Goal: Task Accomplishment & Management: Manage account settings

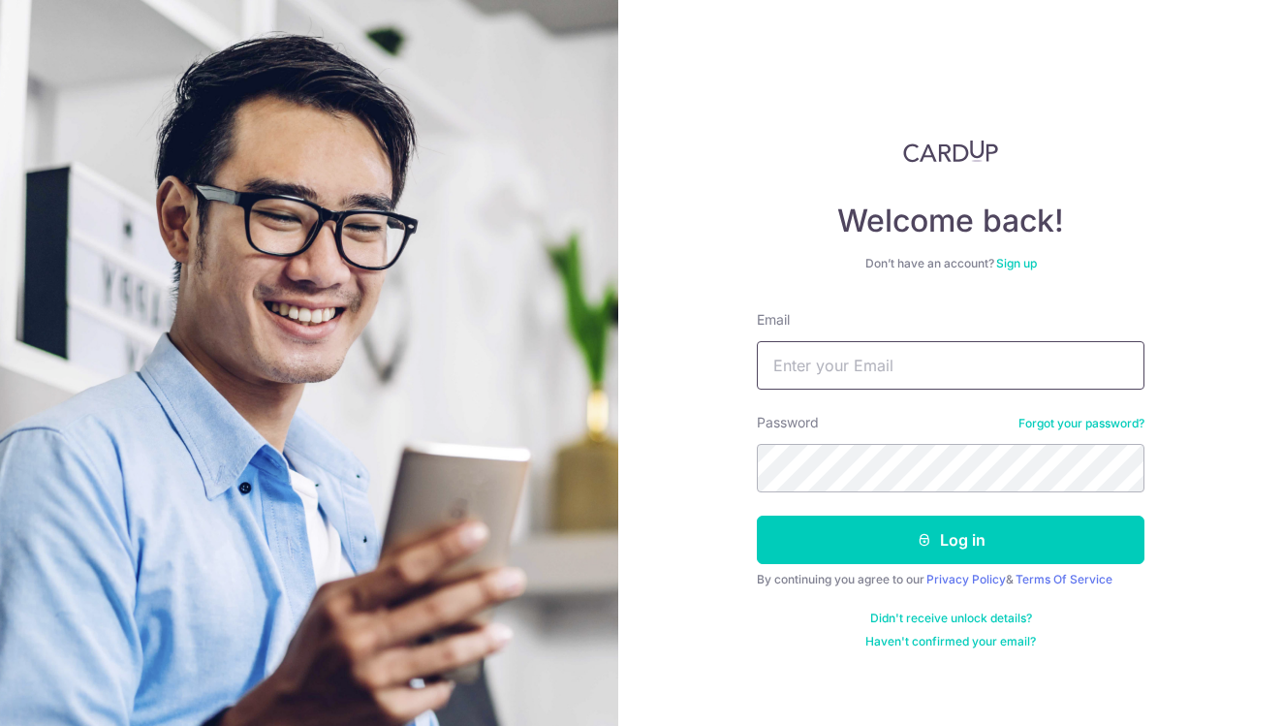
click at [892, 360] on input "Email" at bounding box center [951, 365] width 388 height 48
type input "[EMAIL_ADDRESS][DOMAIN_NAME]"
click at [951, 540] on button "Log in" at bounding box center [951, 540] width 388 height 48
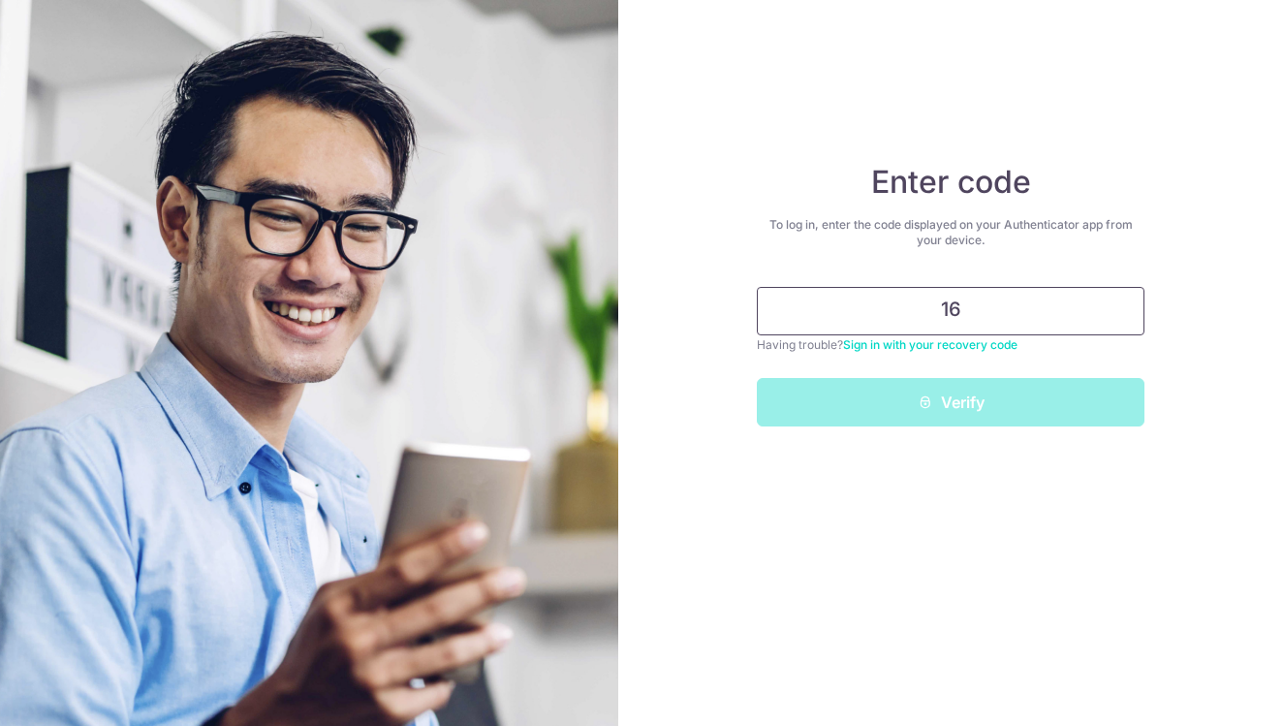
type input "1"
type input "5"
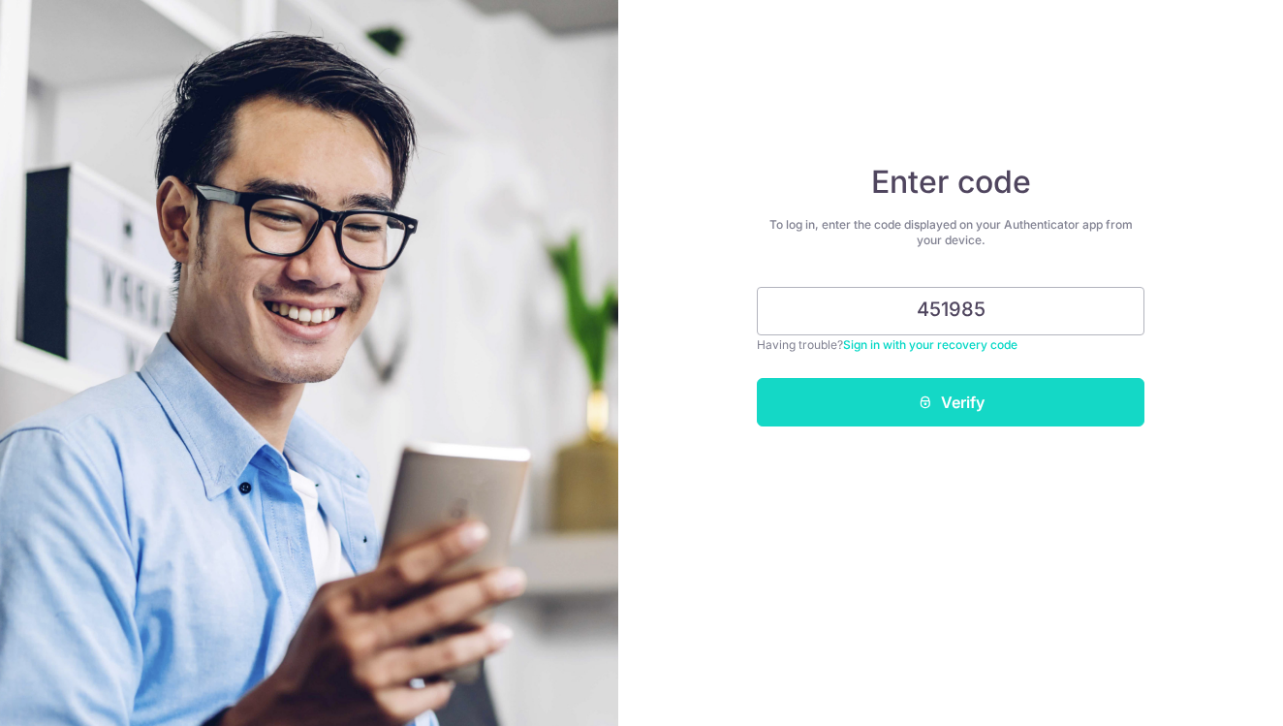
type input "451985"
click at [1009, 387] on button "Verify" at bounding box center [951, 402] width 388 height 48
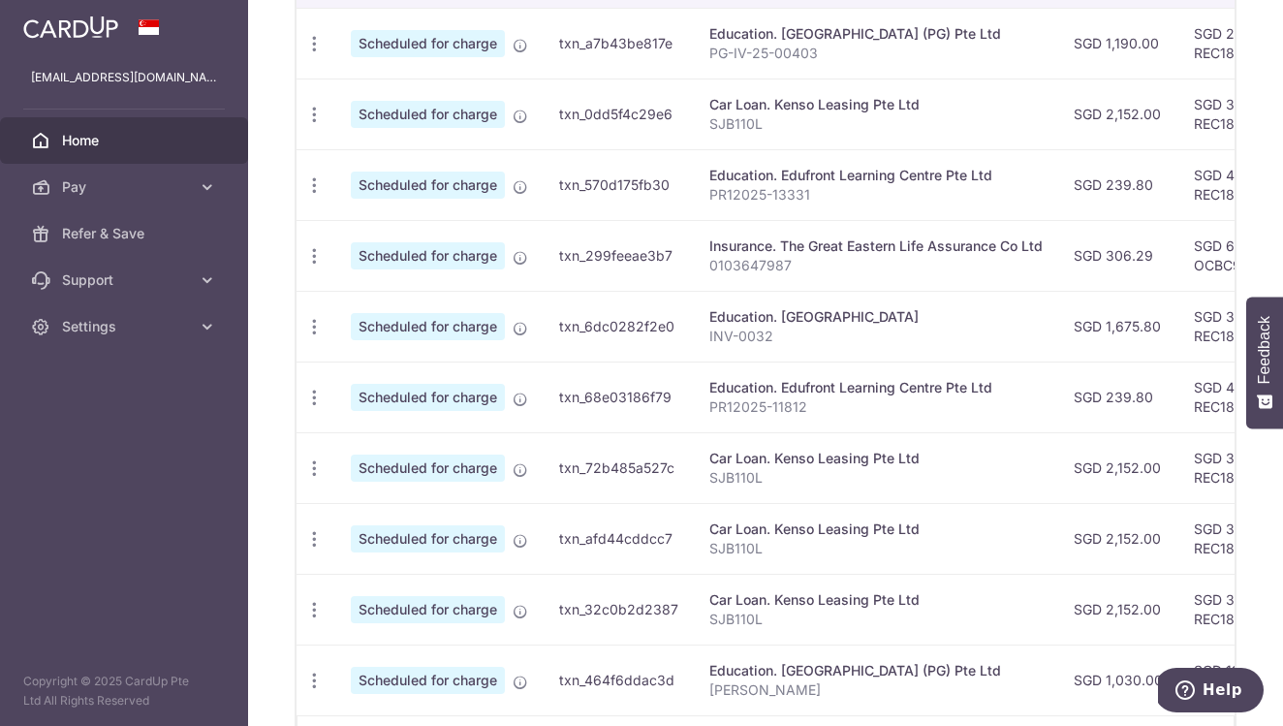
scroll to position [642, 0]
click at [316, 53] on icon "button" at bounding box center [314, 43] width 20 height 20
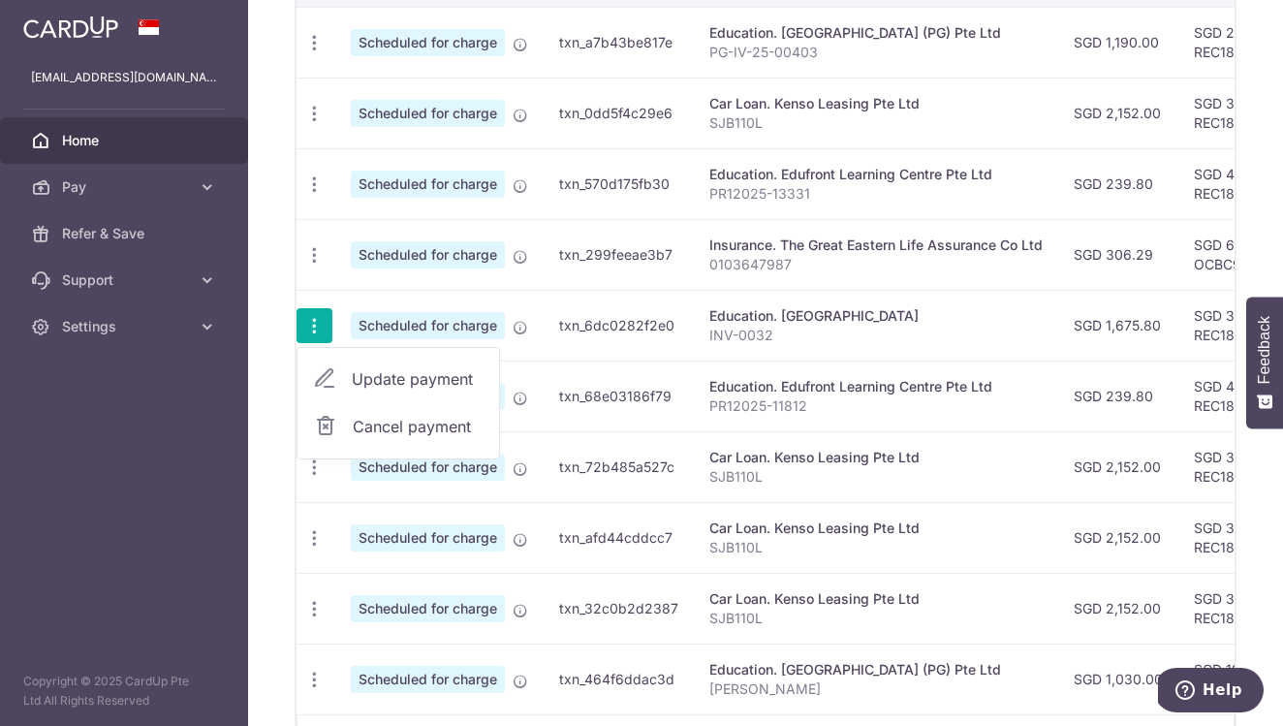
click at [420, 378] on span "Update payment" at bounding box center [418, 378] width 132 height 23
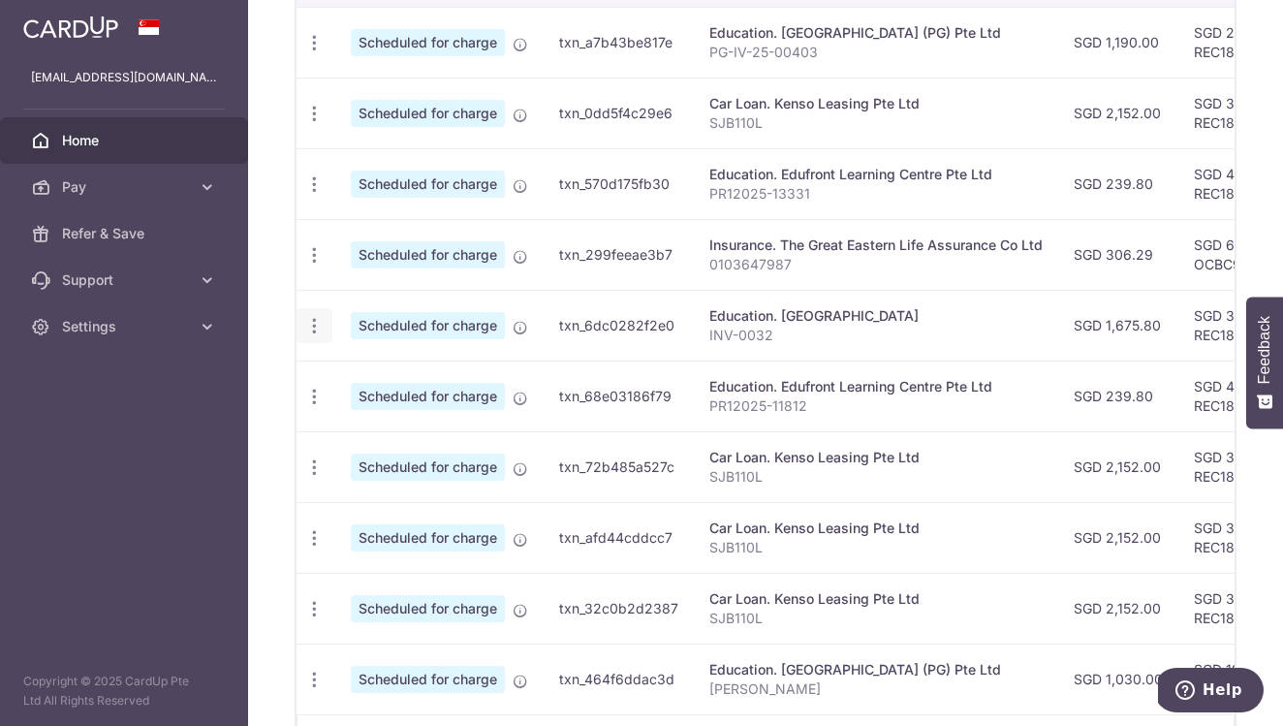
radio input "true"
type input "1,675.80"
type input "[DATE]"
type input "INV-0032"
type input "REC185"
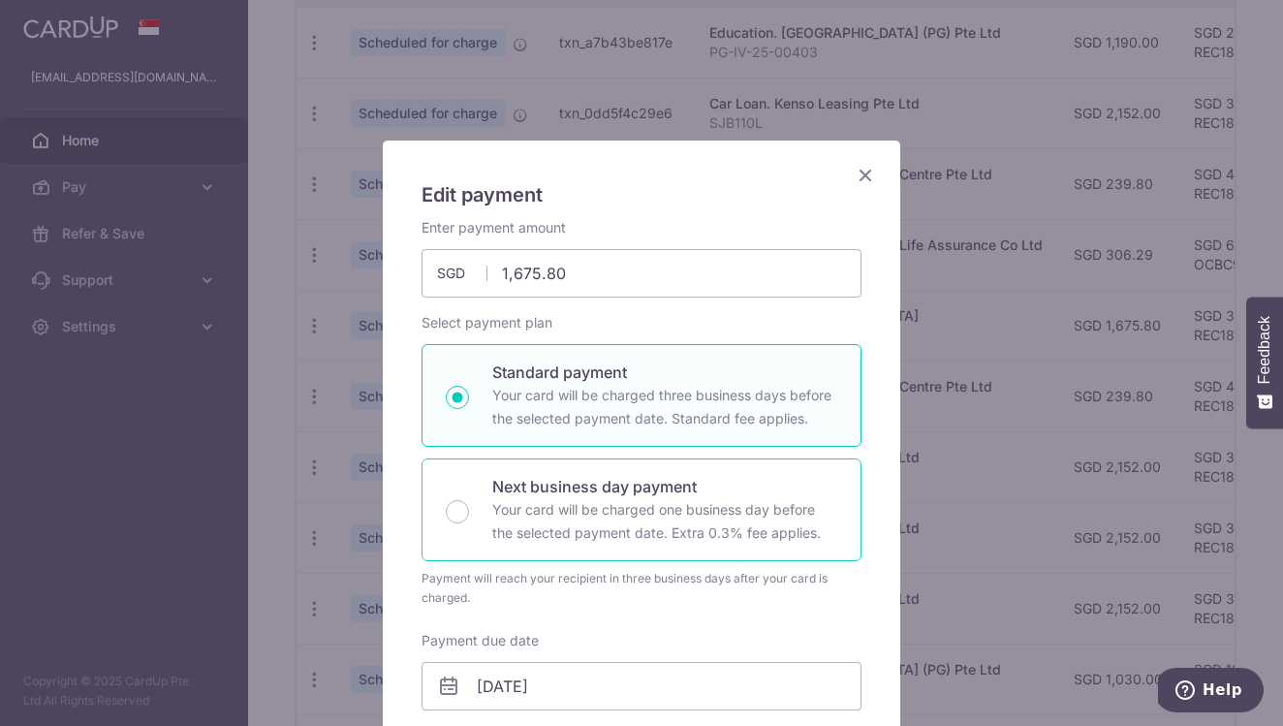
scroll to position [124, 0]
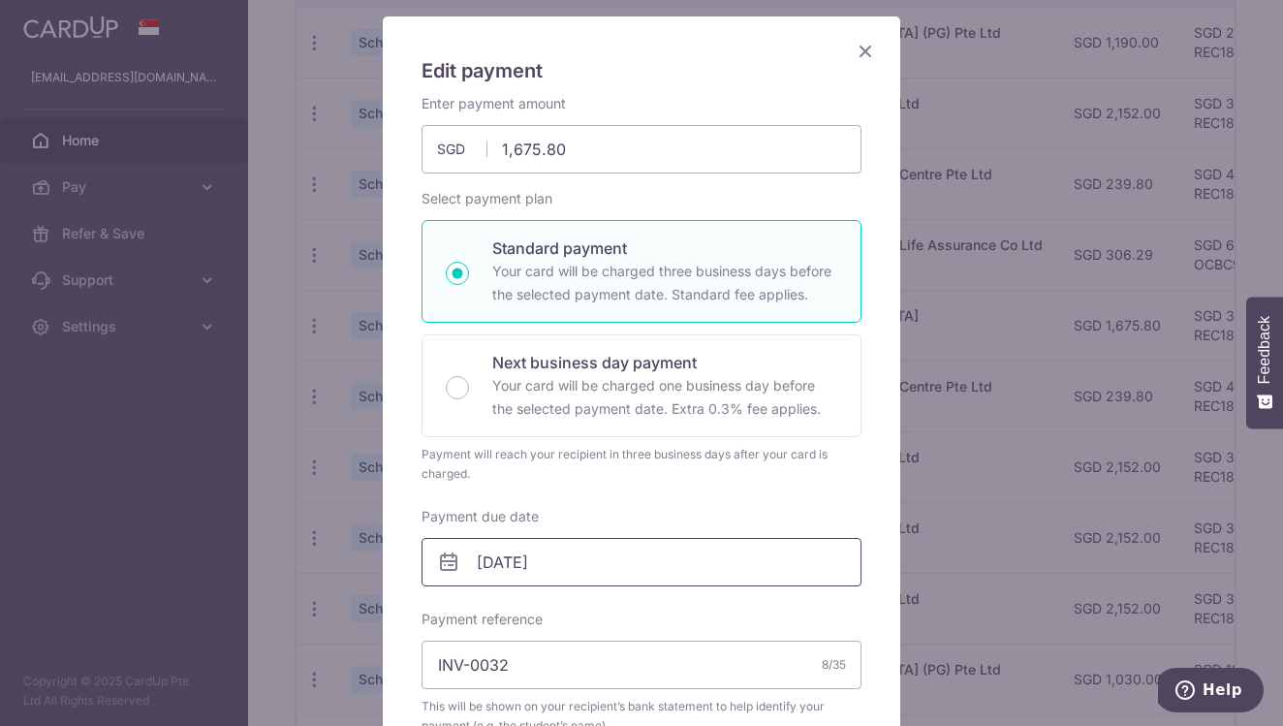
click at [591, 553] on input "[DATE]" at bounding box center [642, 562] width 440 height 48
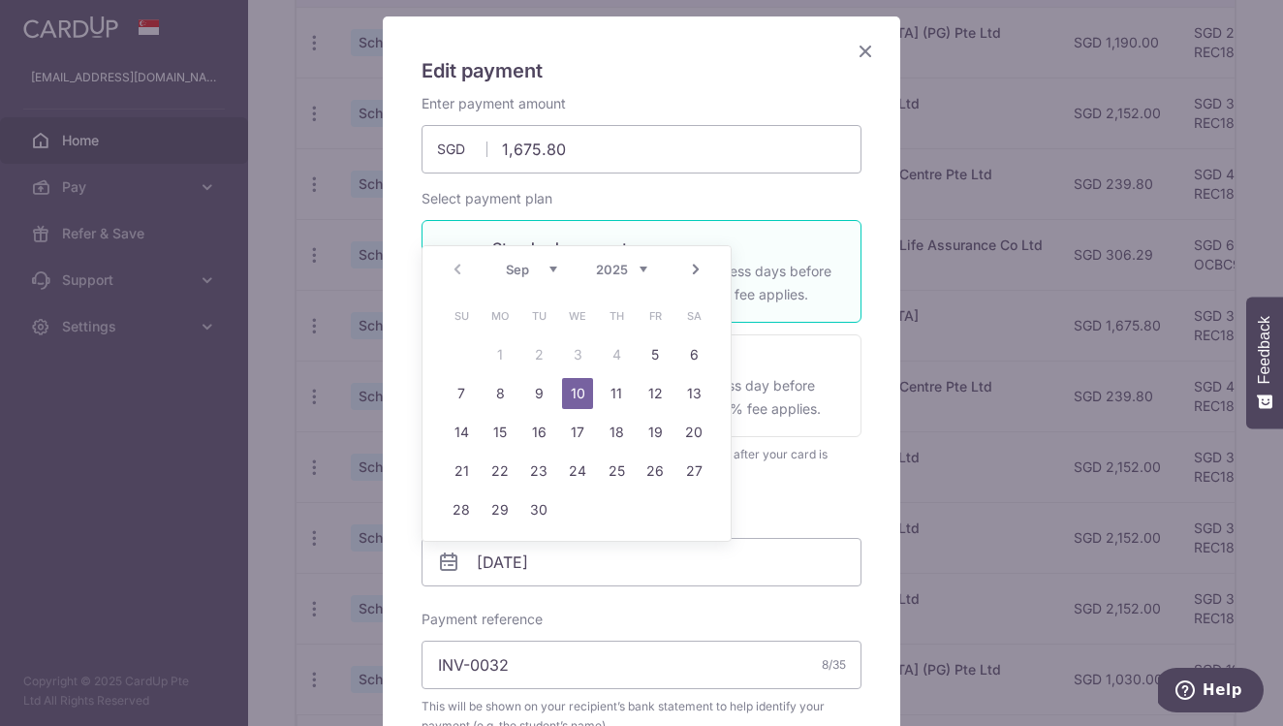
click at [851, 468] on div "Payment will reach your recipient in three business days after your card is cha…" at bounding box center [642, 464] width 440 height 39
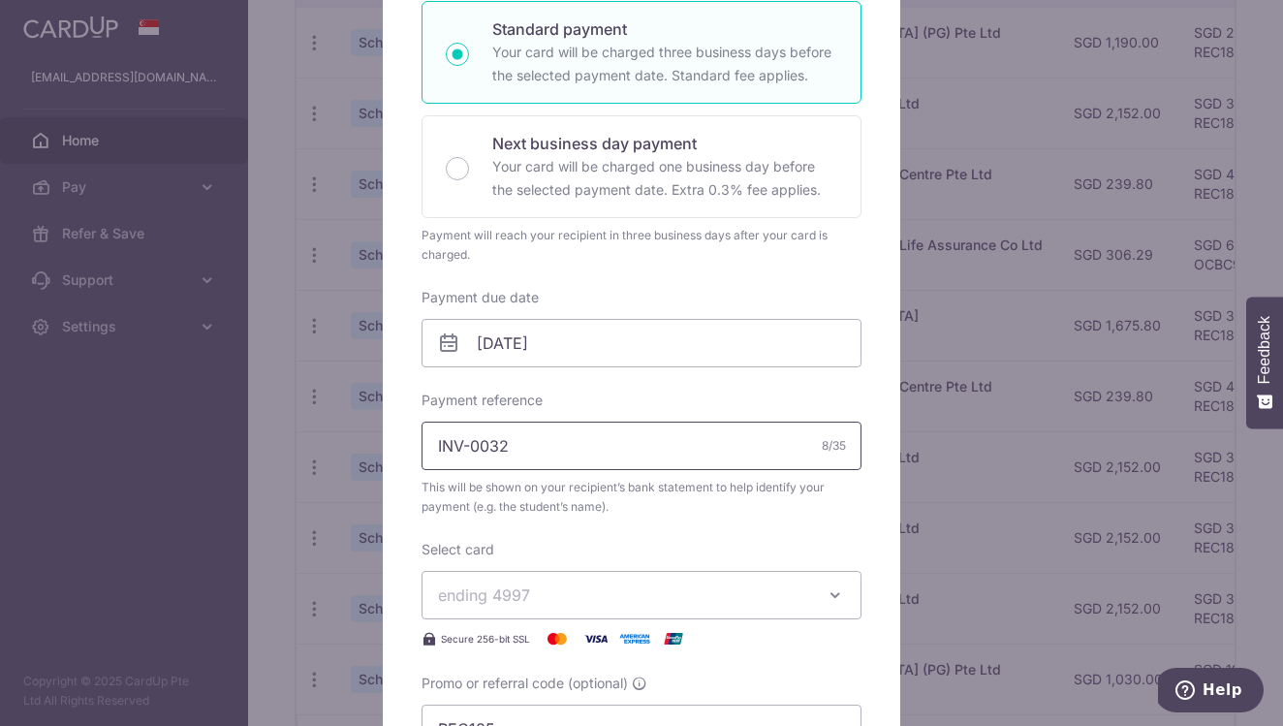
scroll to position [347, 0]
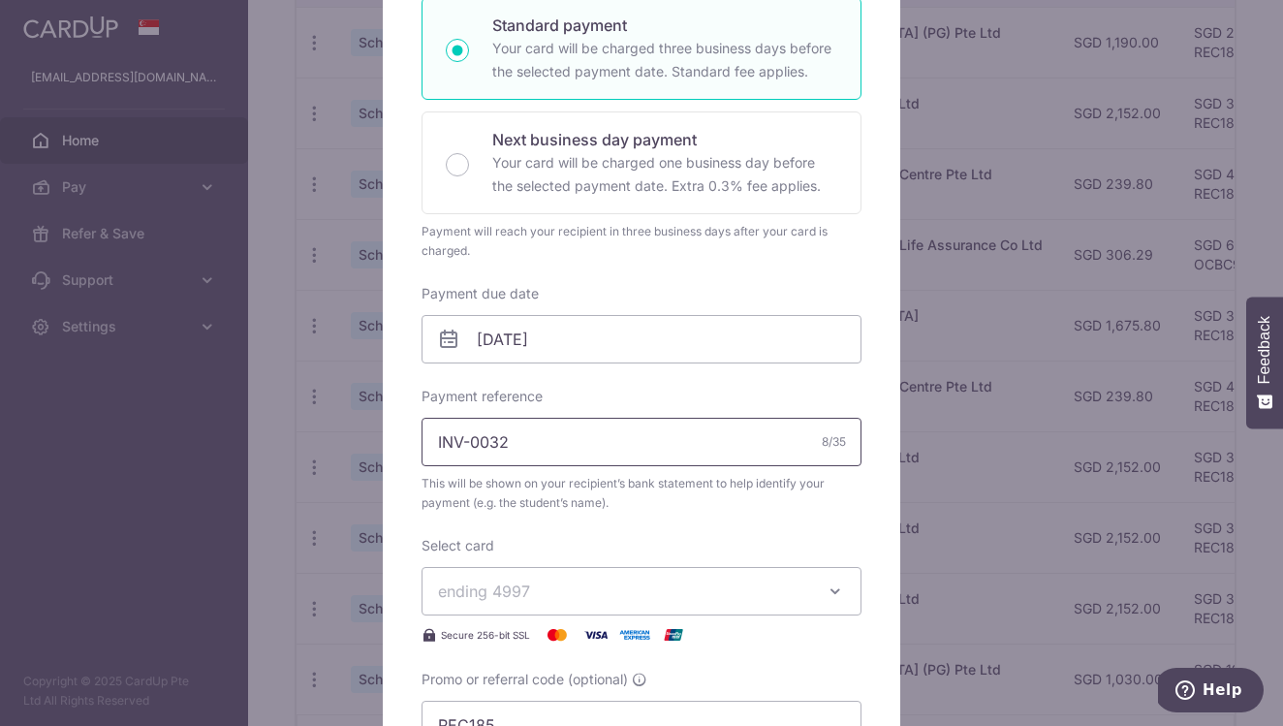
click at [529, 446] on input "INV-0032" at bounding box center [642, 442] width 440 height 48
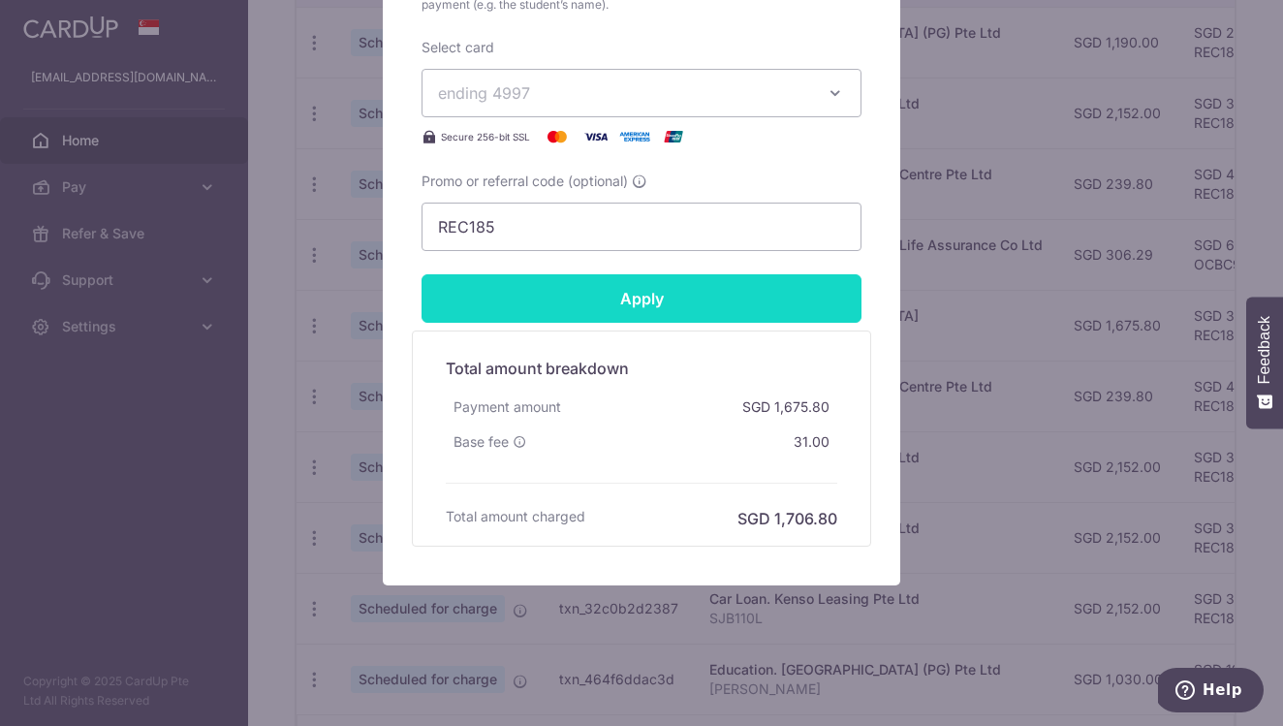
scroll to position [845, 0]
type input "INV-0521"
click at [672, 286] on input "Apply" at bounding box center [642, 298] width 440 height 48
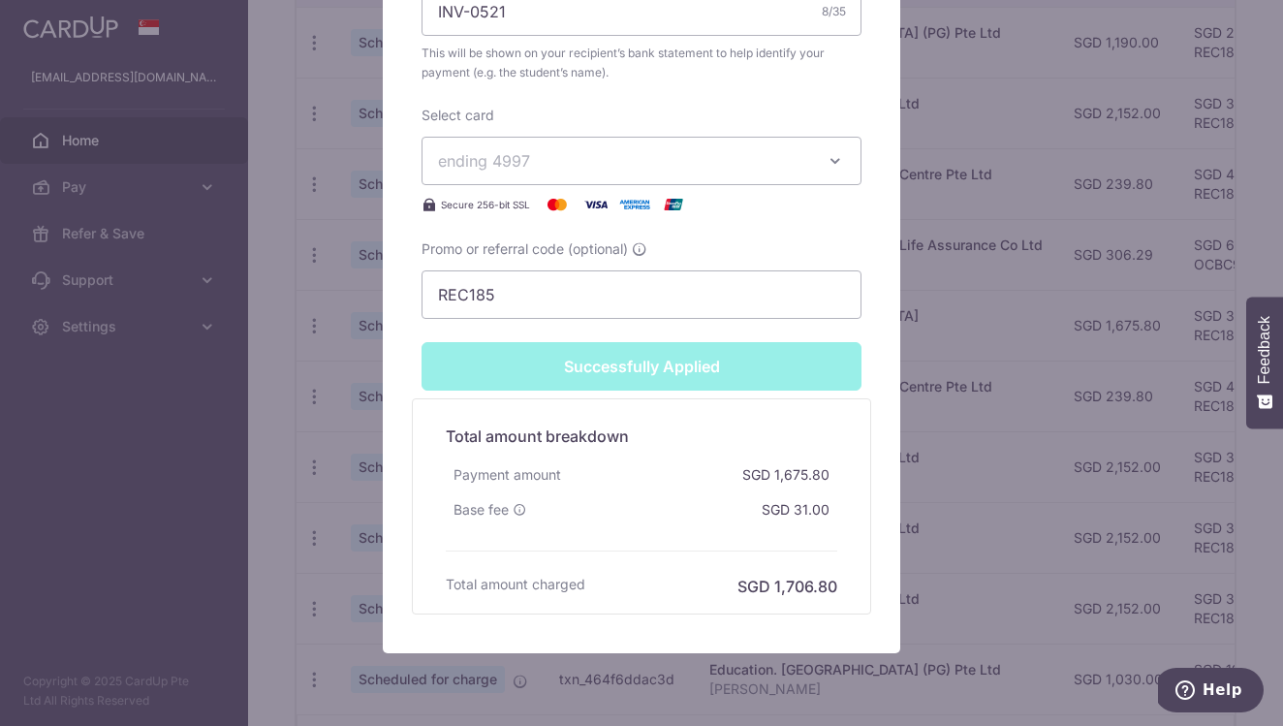
type input "Successfully Applied"
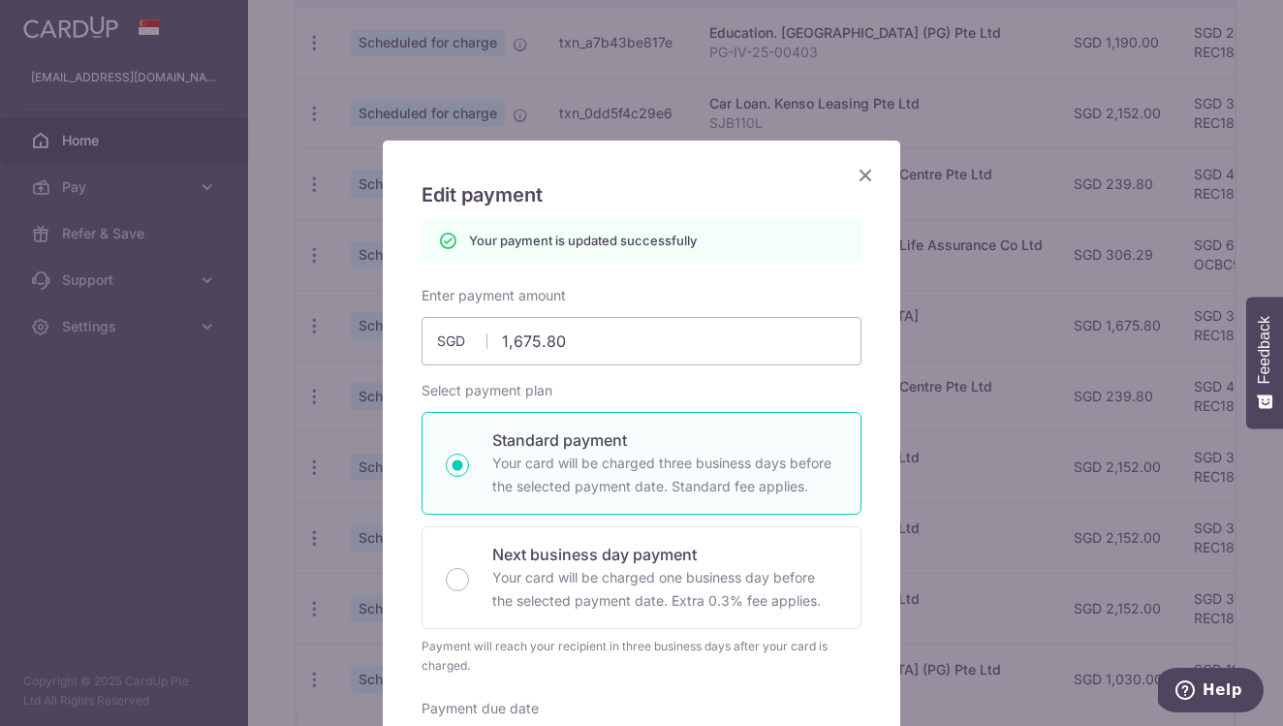
scroll to position [0, 0]
click at [861, 175] on icon "Close" at bounding box center [865, 175] width 23 height 24
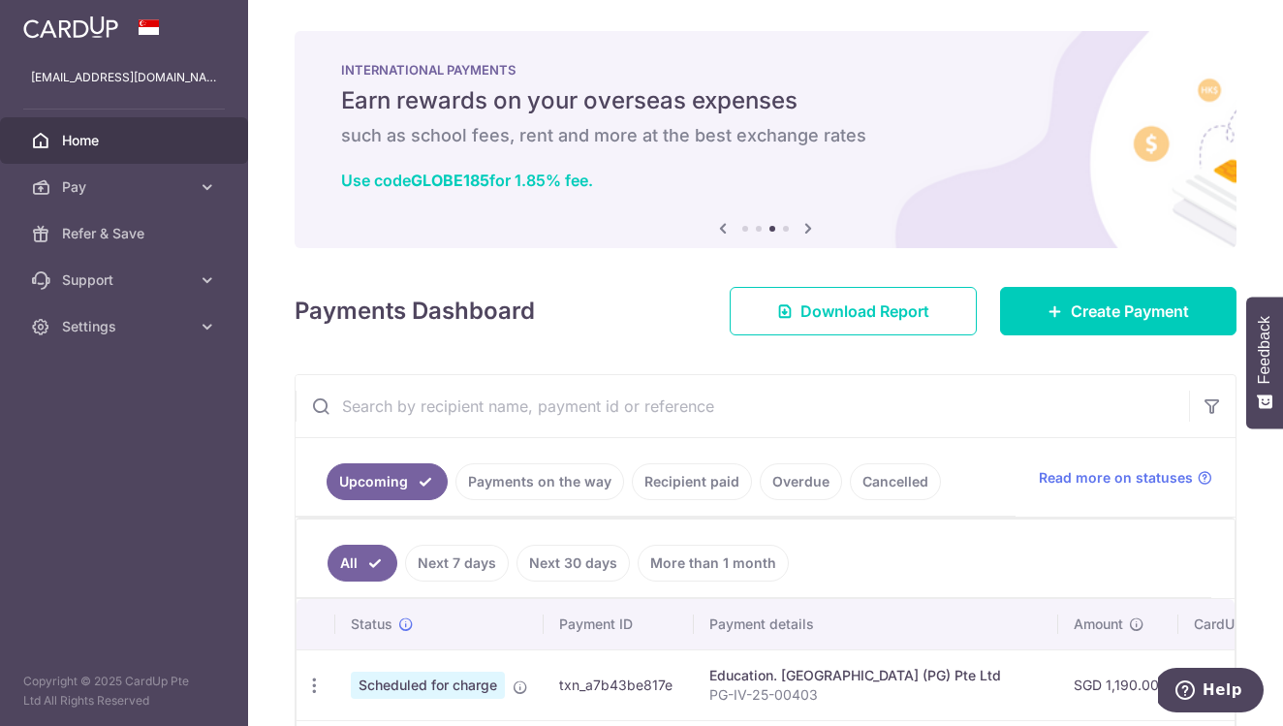
click at [813, 227] on icon at bounding box center [808, 228] width 23 height 24
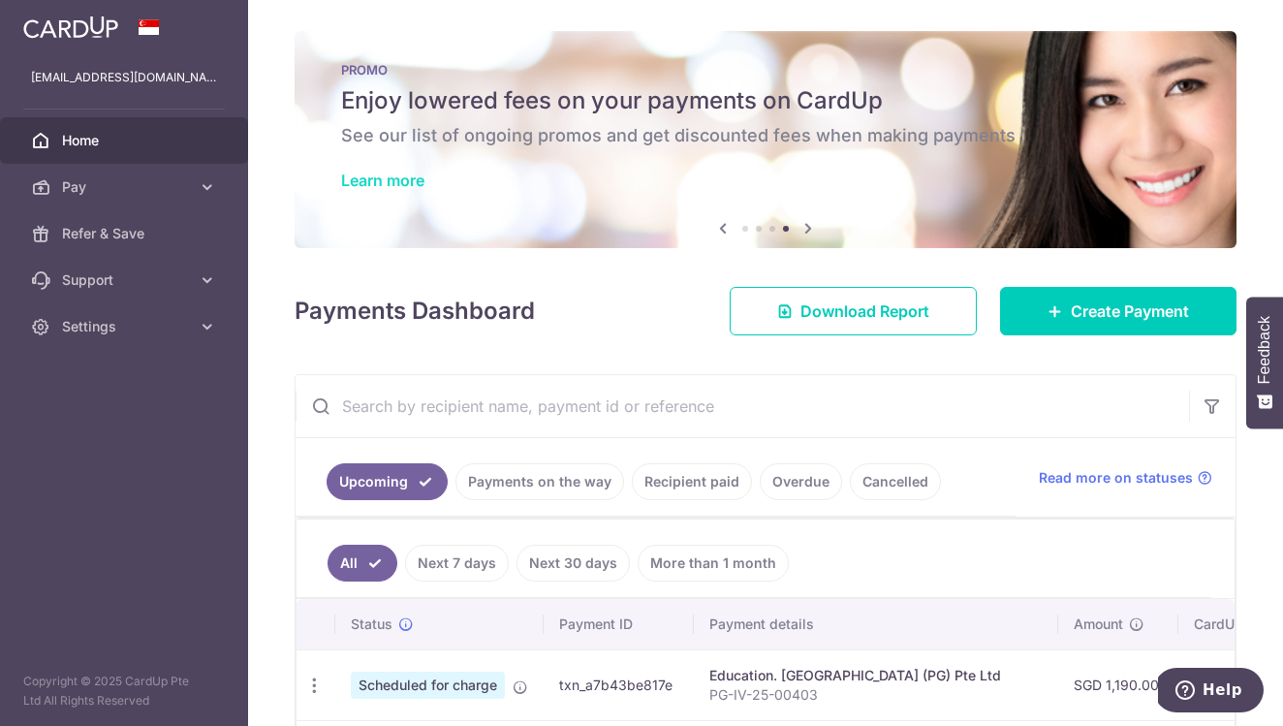
click at [396, 184] on link "Learn more" at bounding box center [382, 180] width 83 height 19
